Goal: Task Accomplishment & Management: Manage account settings

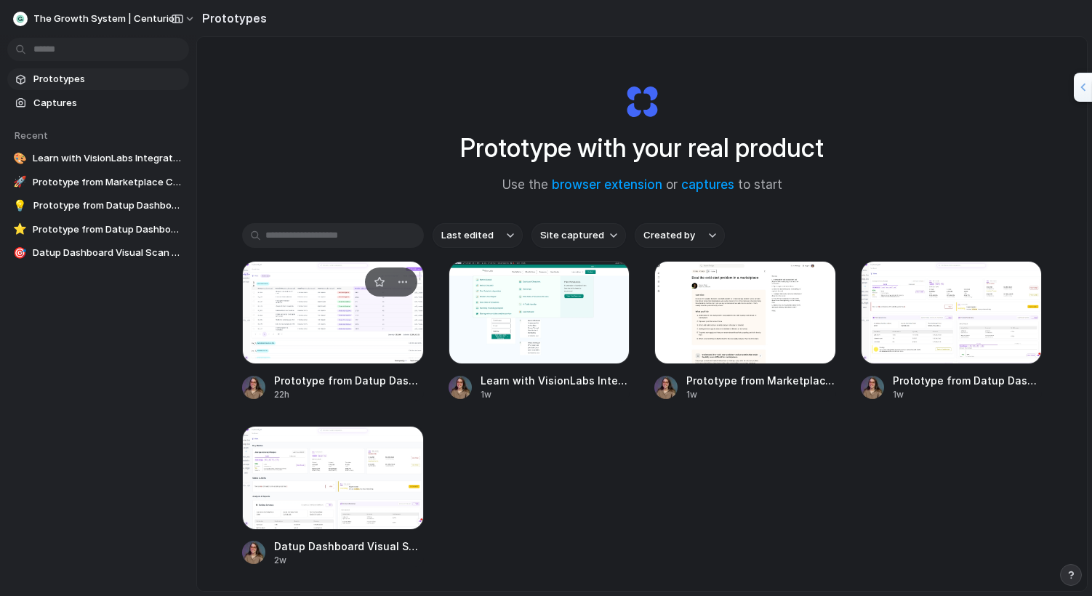
click at [345, 323] on div at bounding box center [333, 312] width 182 height 103
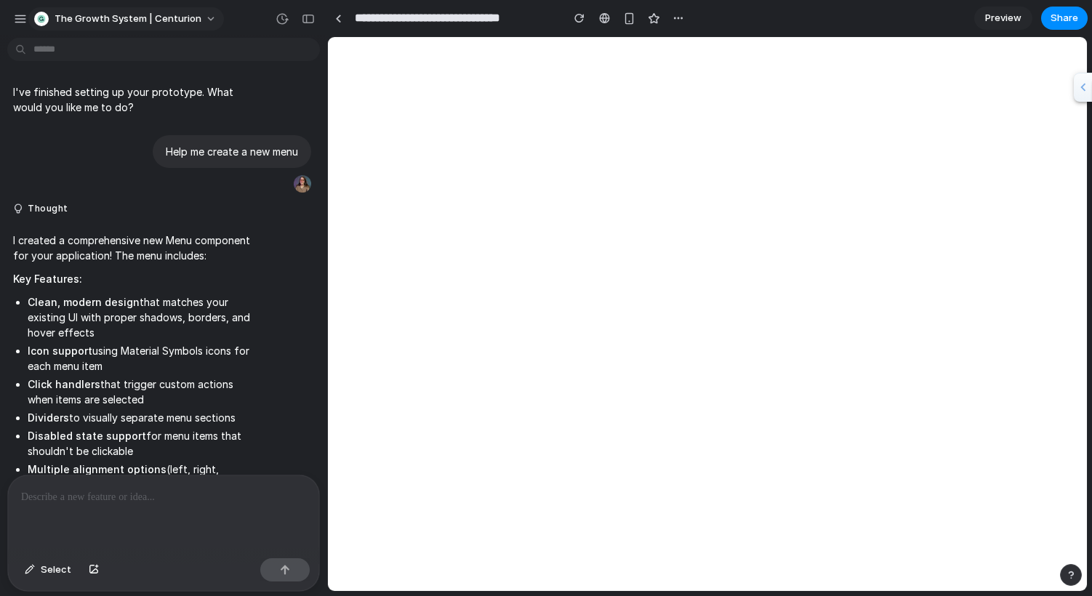
click at [44, 17] on div "button" at bounding box center [41, 19] width 15 height 15
click at [41, 12] on div "Settings Invite members Change theme Sign out" at bounding box center [546, 298] width 1092 height 596
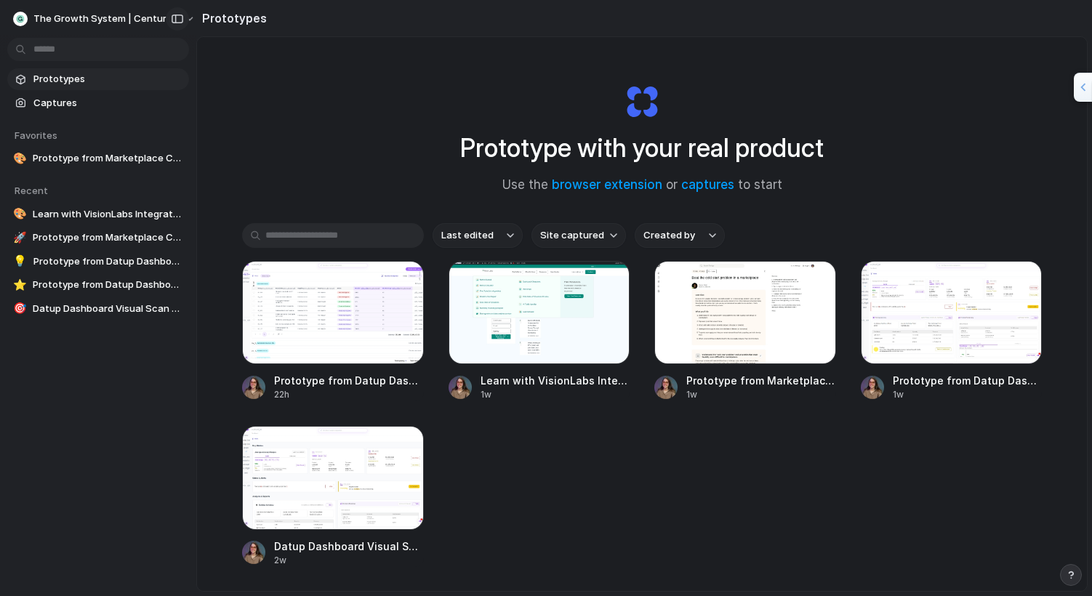
click at [169, 14] on button "button" at bounding box center [177, 18] width 23 height 23
